Goal: Task Accomplishment & Management: Use online tool/utility

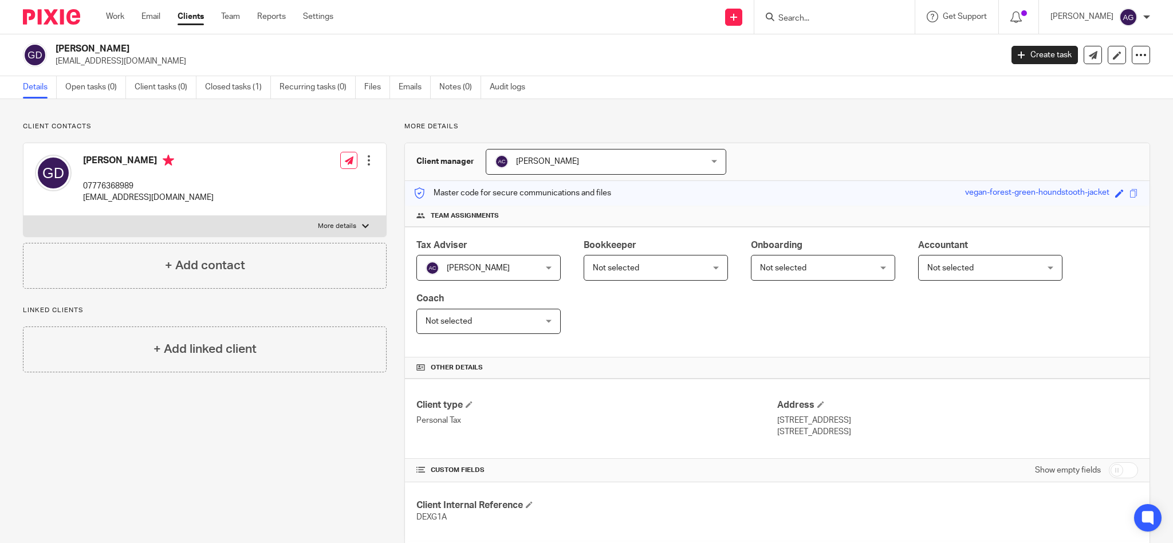
click at [820, 15] on input "Search" at bounding box center [828, 19] width 103 height 10
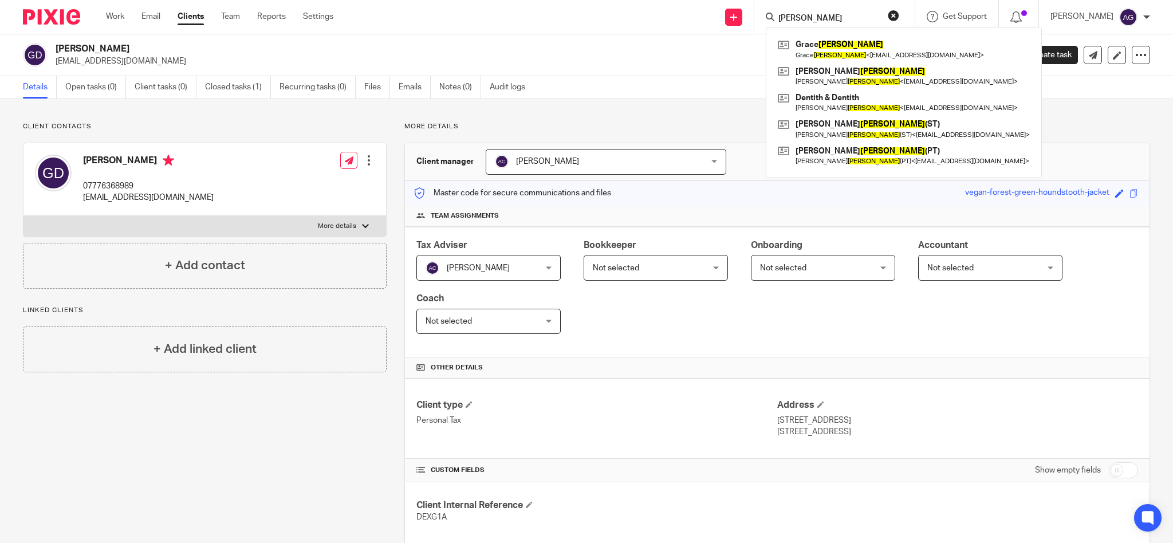
type input "gaskell"
drag, startPoint x: 840, startPoint y: 18, endPoint x: 757, endPoint y: 12, distance: 82.7
click at [757, 12] on div "Send new email Create task Add client Request signature gaskell Grace Gaskell G…" at bounding box center [761, 17] width 822 height 34
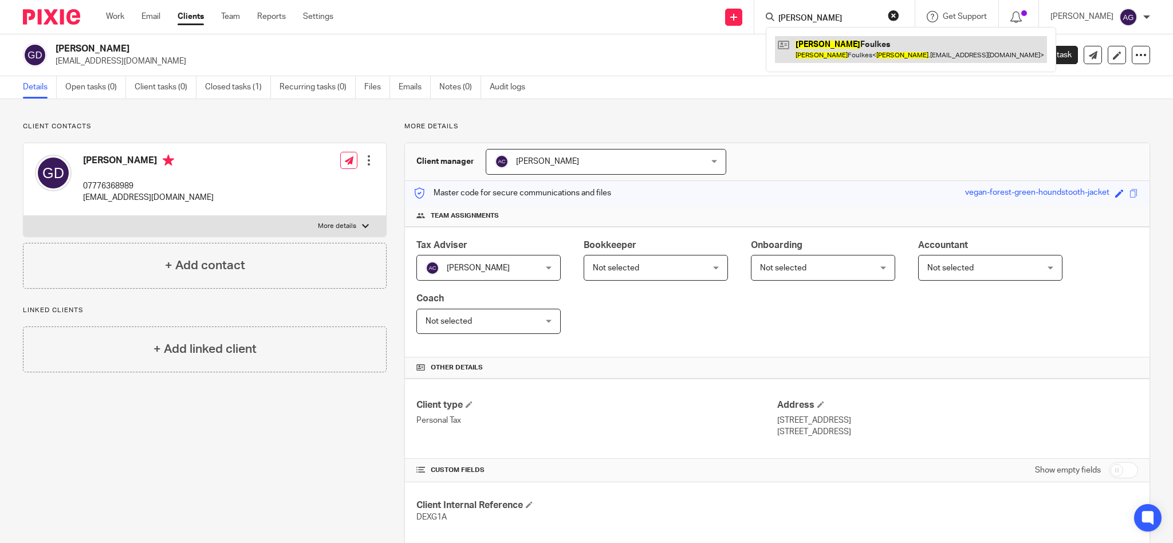
type input "celia"
click at [825, 53] on link at bounding box center [911, 49] width 272 height 26
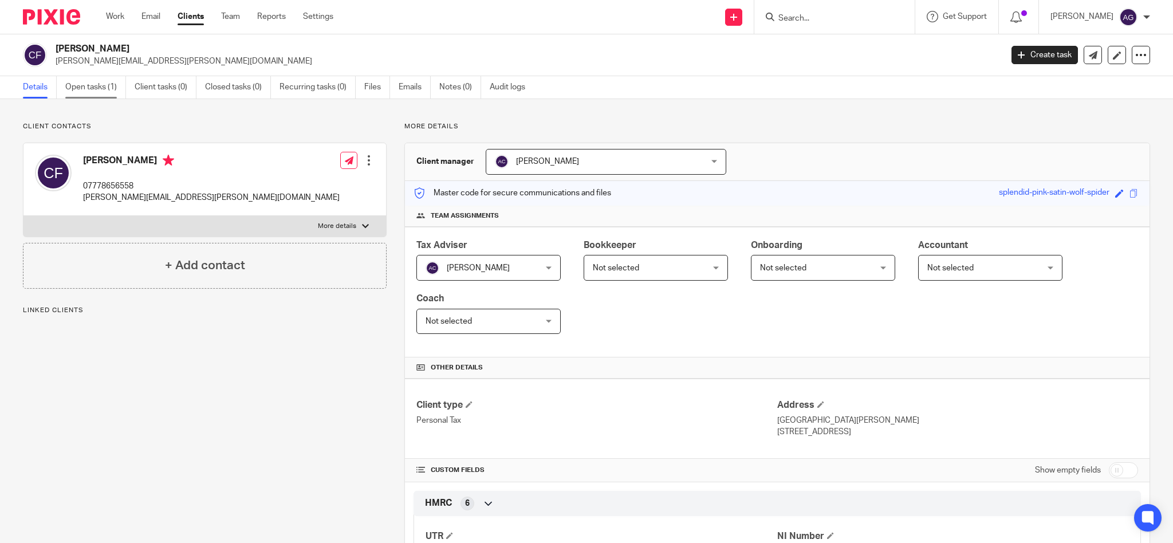
click at [102, 88] on link "Open tasks (1)" at bounding box center [95, 87] width 61 height 22
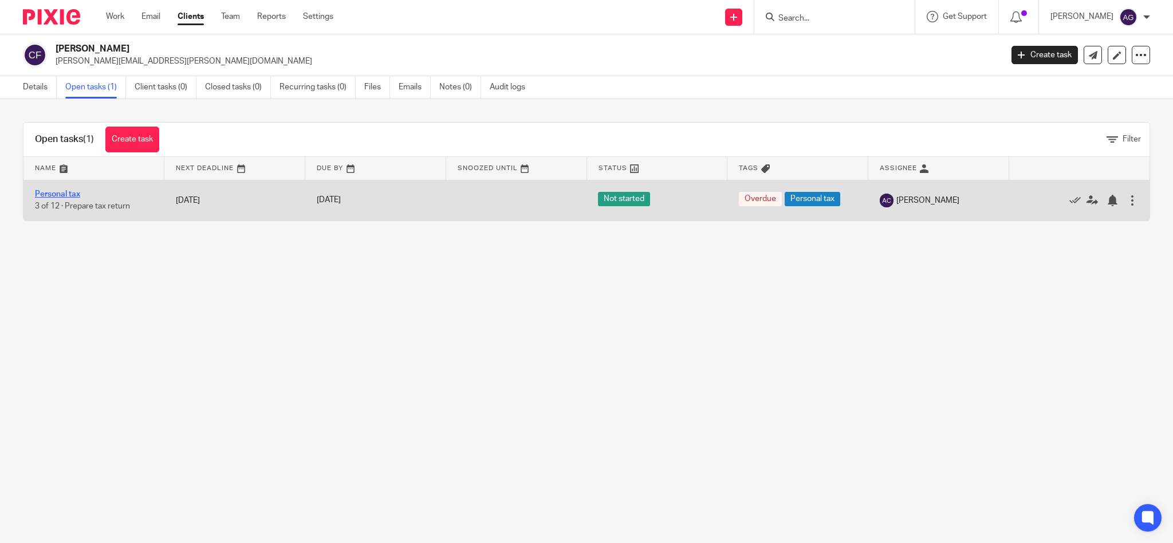
click at [57, 194] on link "Personal tax" at bounding box center [57, 194] width 45 height 8
